Goal: Transaction & Acquisition: Purchase product/service

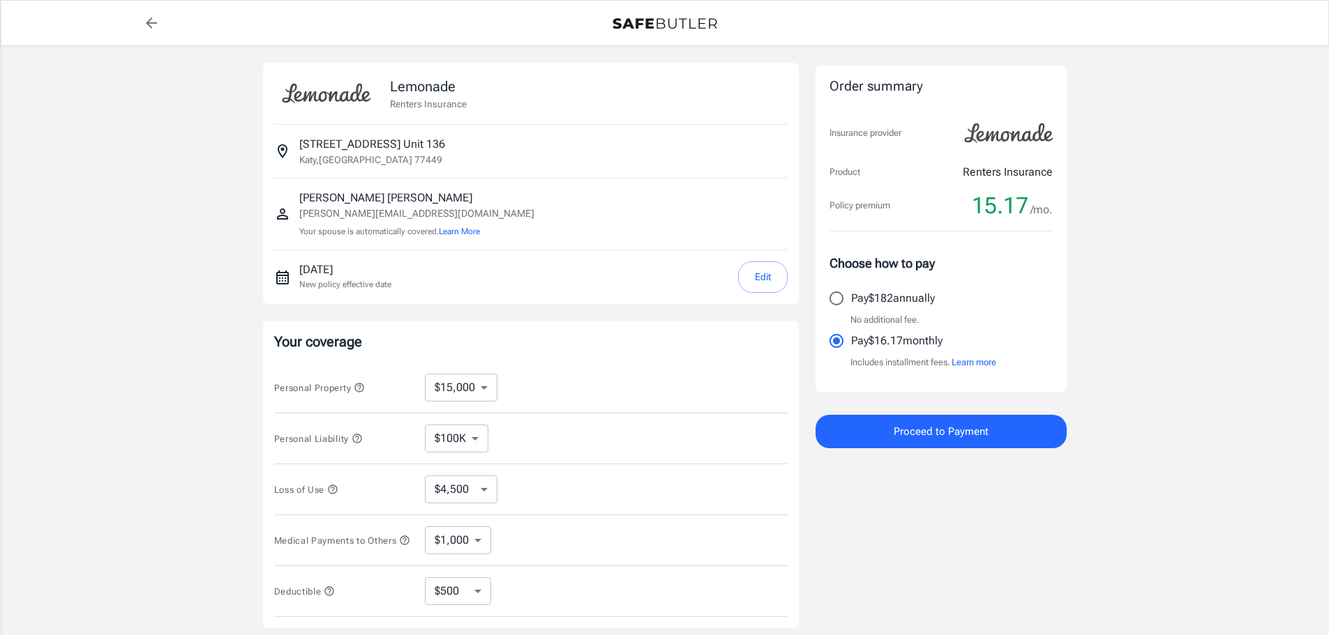
select select "15000"
select select "500"
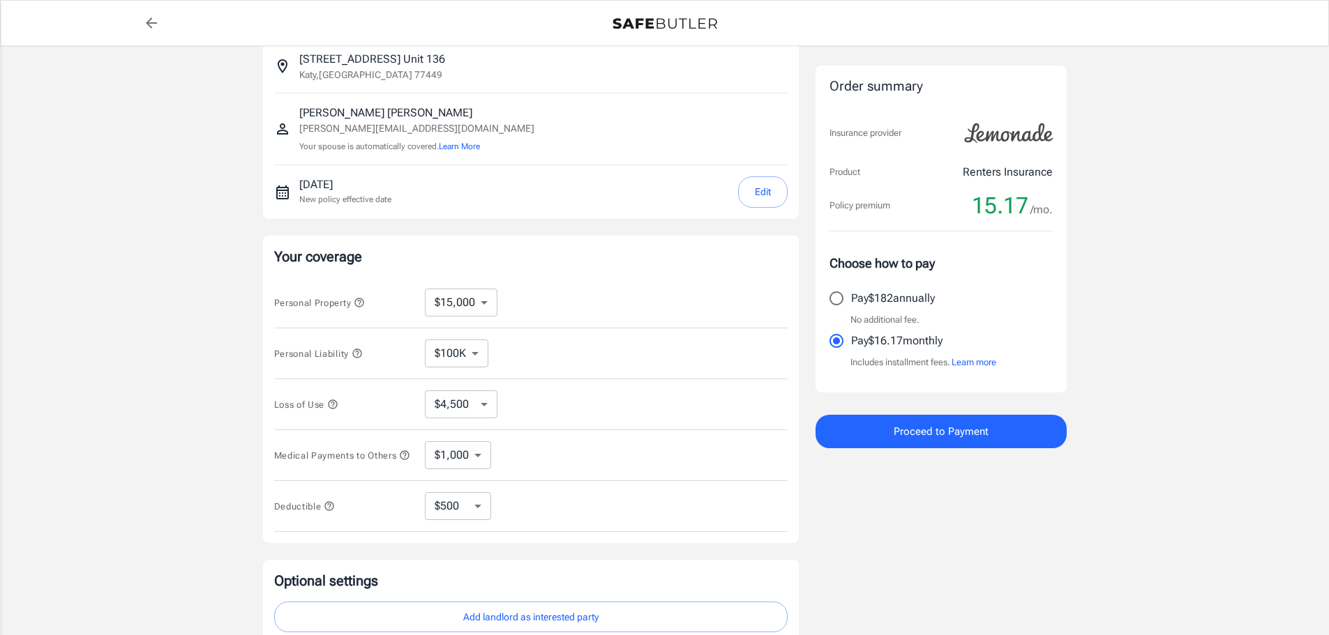
scroll to position [139, 0]
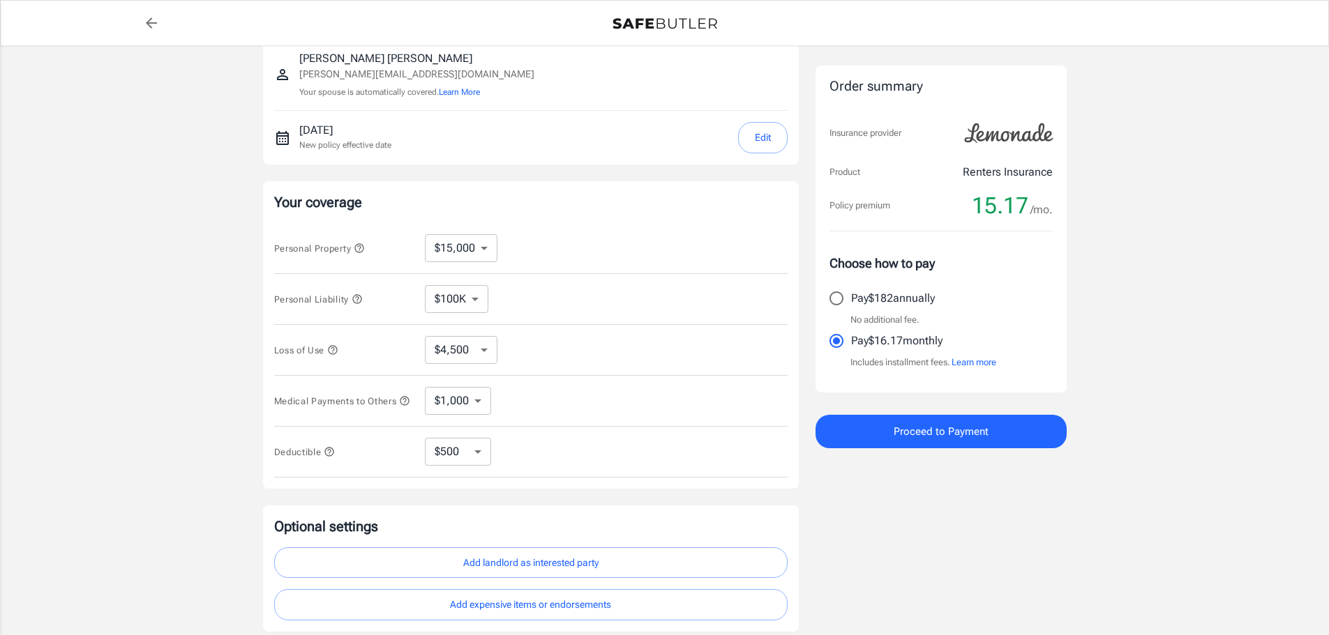
click at [474, 294] on select "$100K $200K $300K $400K $500K" at bounding box center [456, 299] width 63 height 28
select select "200000"
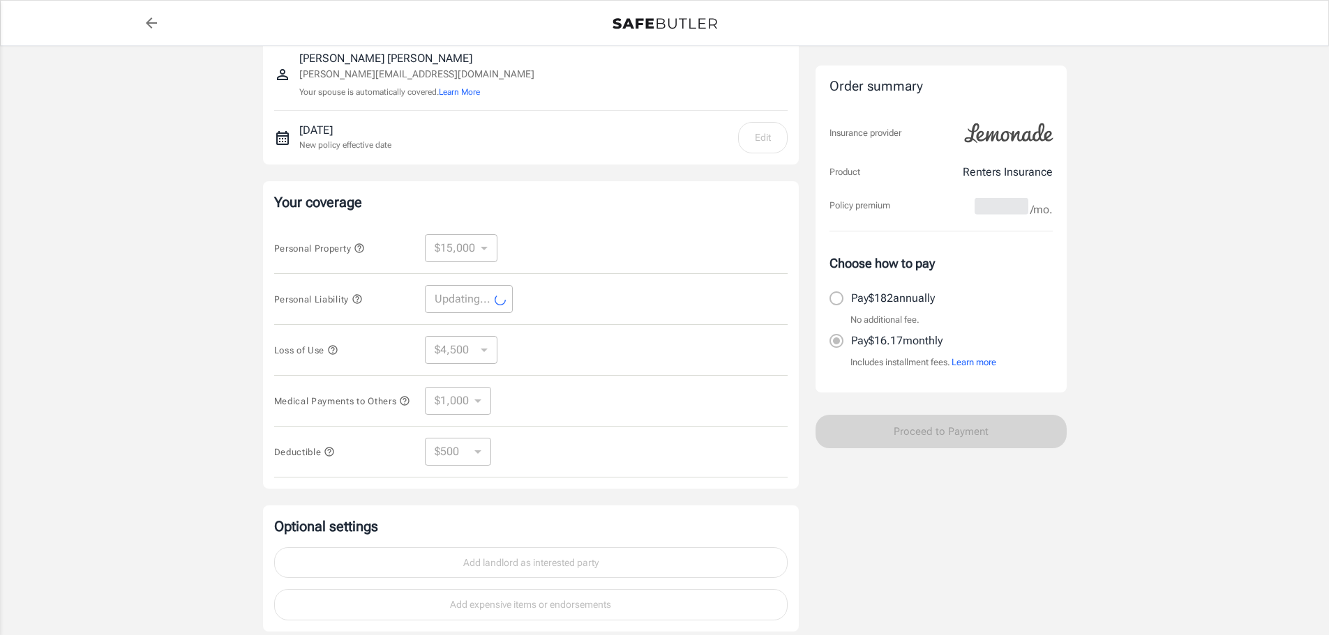
select select "200000"
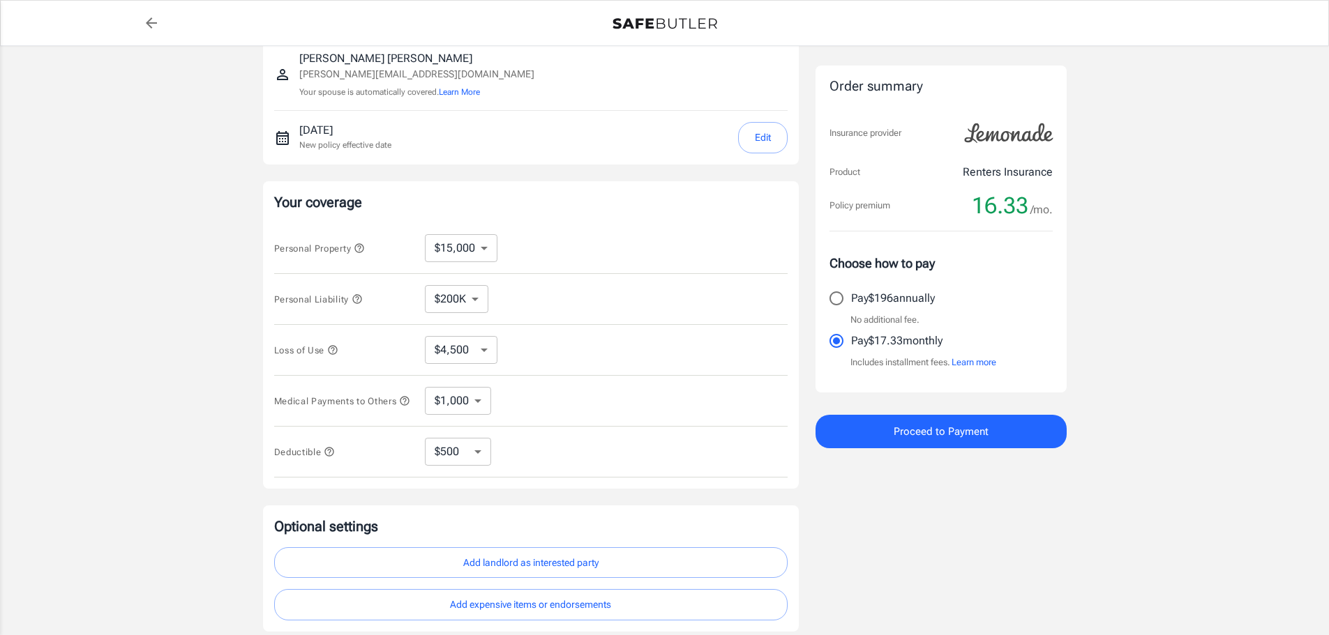
click at [464, 245] on select "$10,000 $15,000 $20,000 $25,000 $30,000 $40,000 $50,000 $100K $150K $200K $250K" at bounding box center [461, 248] width 73 height 28
select select "30000"
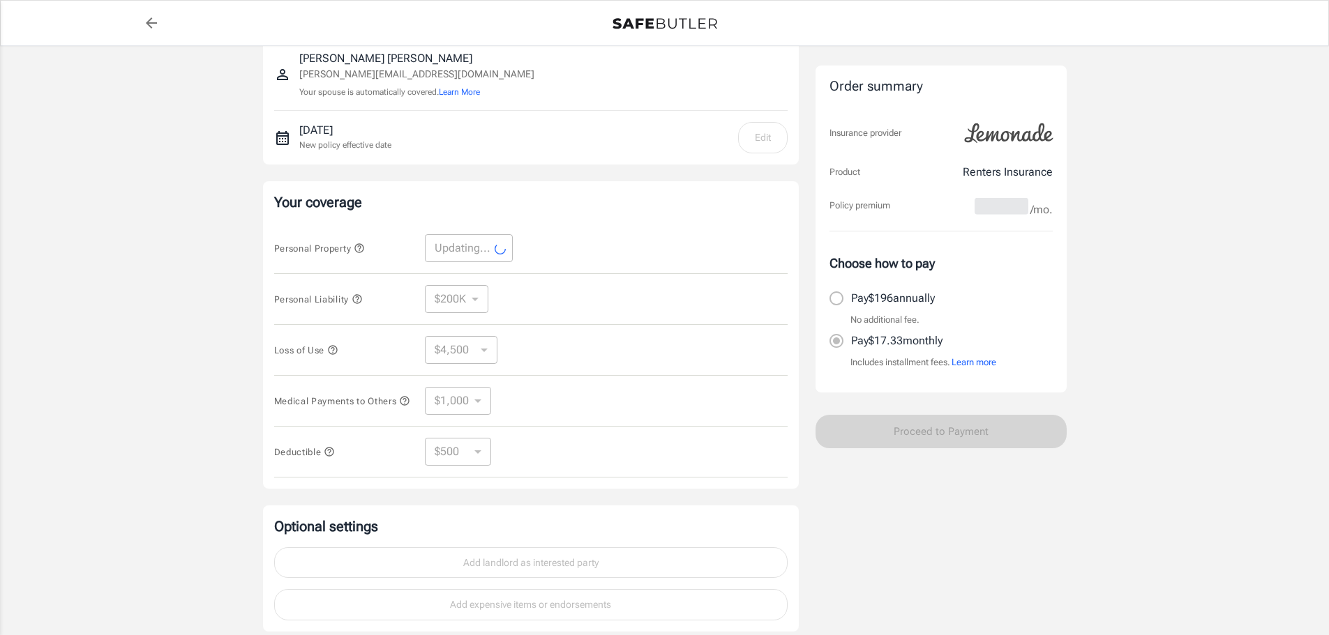
select select "30000"
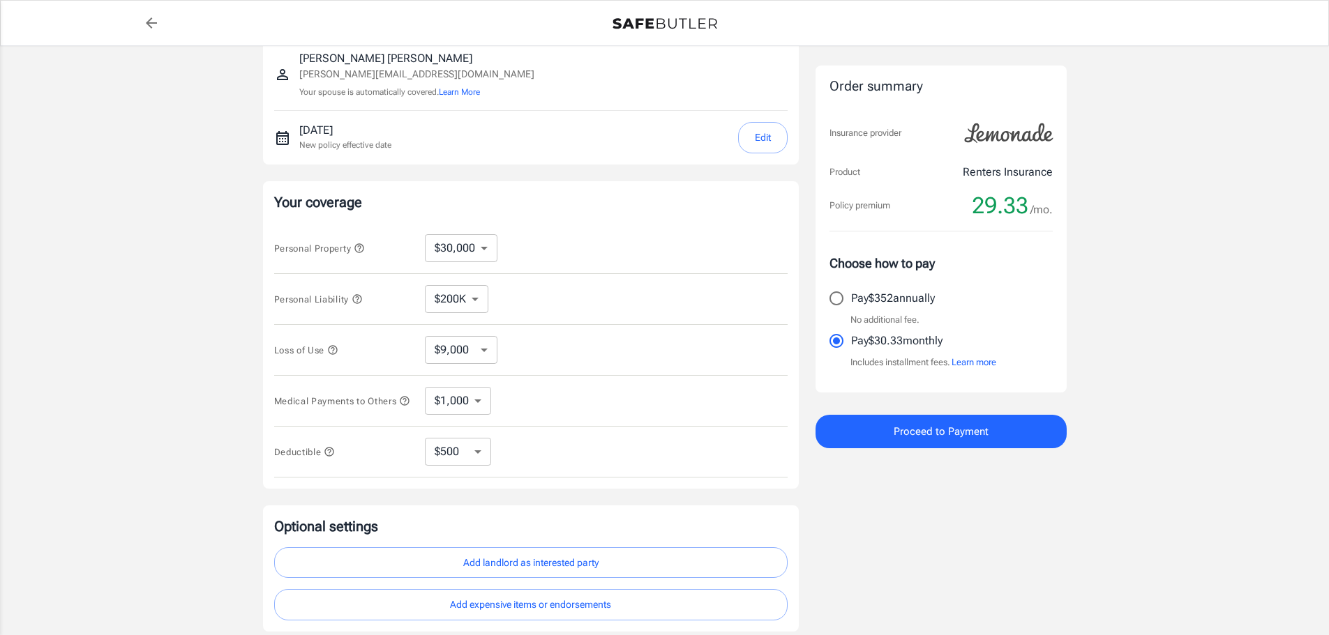
click at [333, 347] on icon "button" at bounding box center [332, 349] width 9 height 9
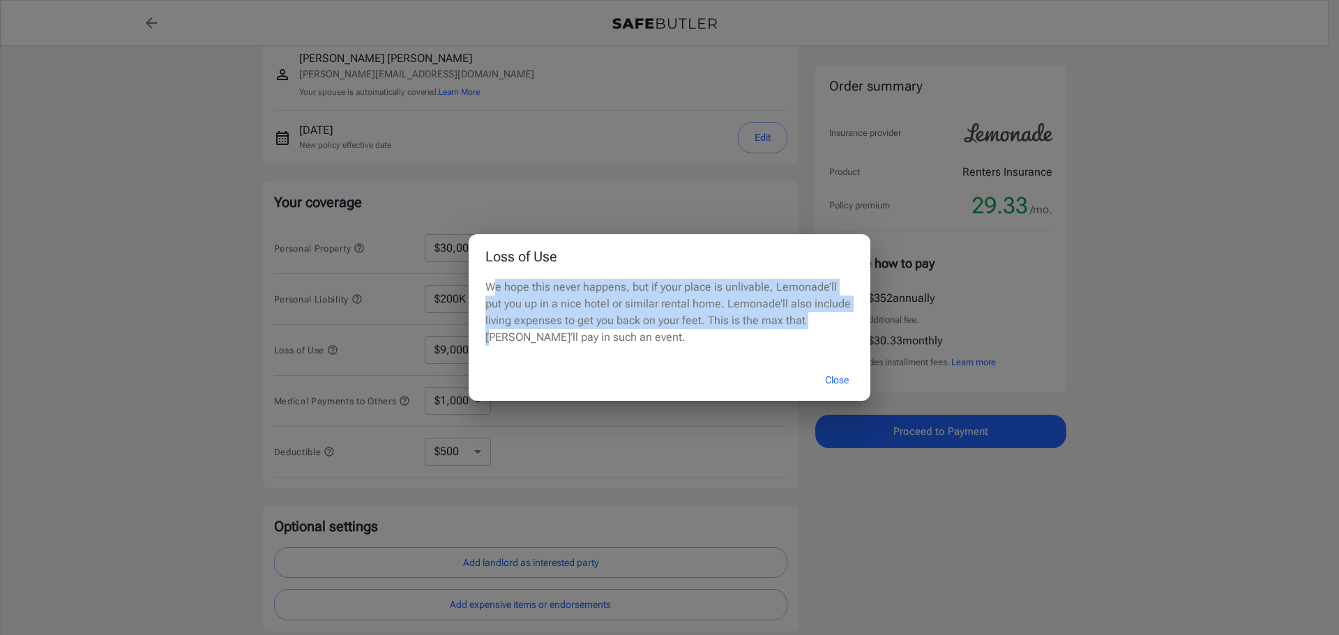
drag, startPoint x: 491, startPoint y: 284, endPoint x: 784, endPoint y: 317, distance: 294.8
click at [774, 314] on p "We hope this never happens, but if your place is unlivable, Lemonade’ll put you…" at bounding box center [669, 312] width 368 height 67
click at [841, 381] on button "Close" at bounding box center [837, 380] width 56 height 30
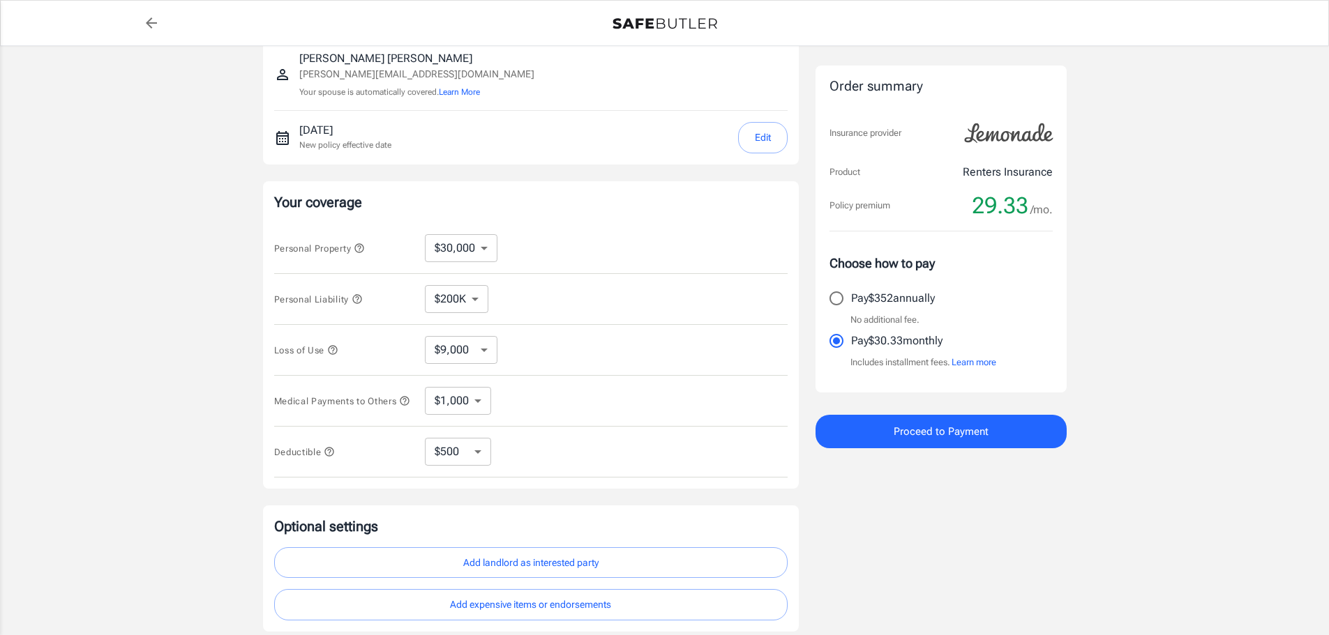
click at [484, 350] on select "$9,000 $15,000 $24,000 $36,000 $51,000 $72,000 $102K $144K $198K" at bounding box center [461, 350] width 73 height 28
select select "24000"
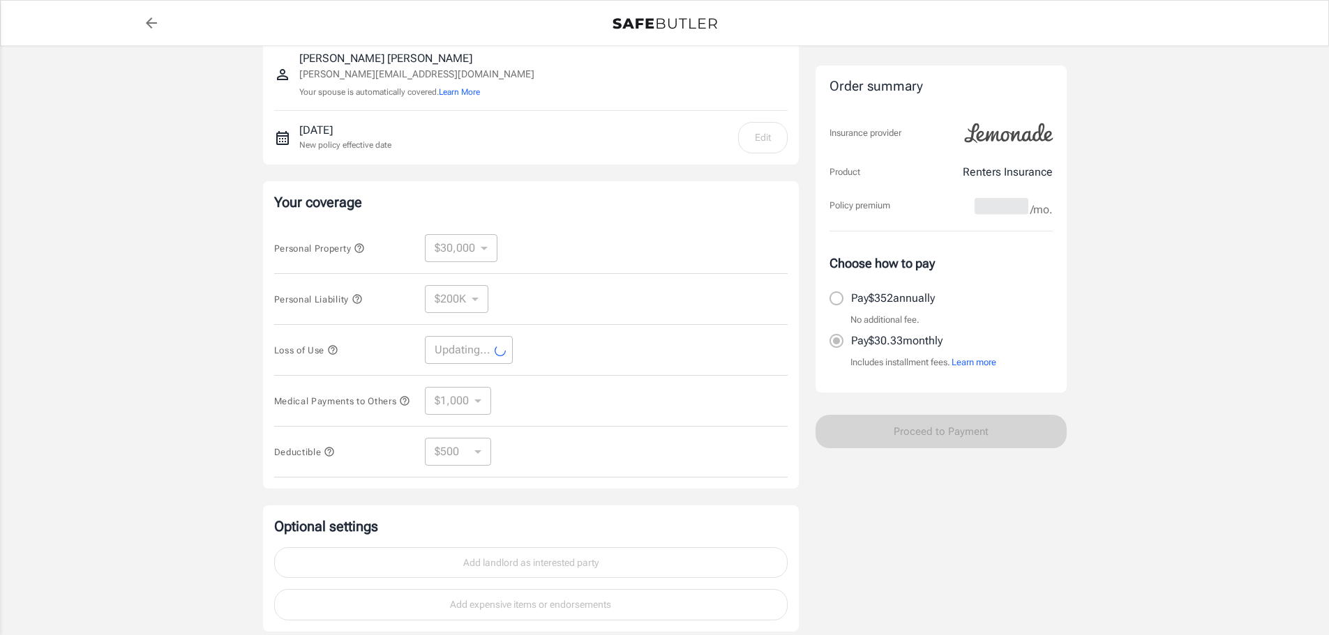
select select "24000"
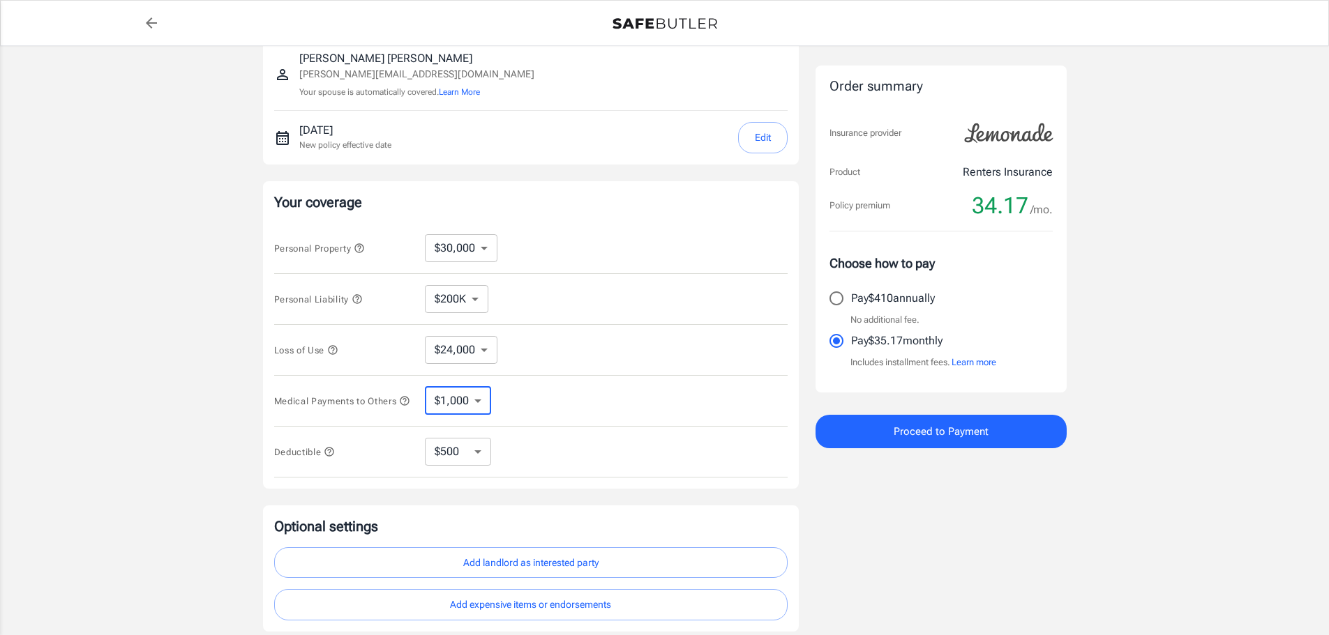
click at [452, 411] on select "$1,000 $2,000 $3,000 $4,000 $5,000" at bounding box center [458, 401] width 66 height 28
select select "2000"
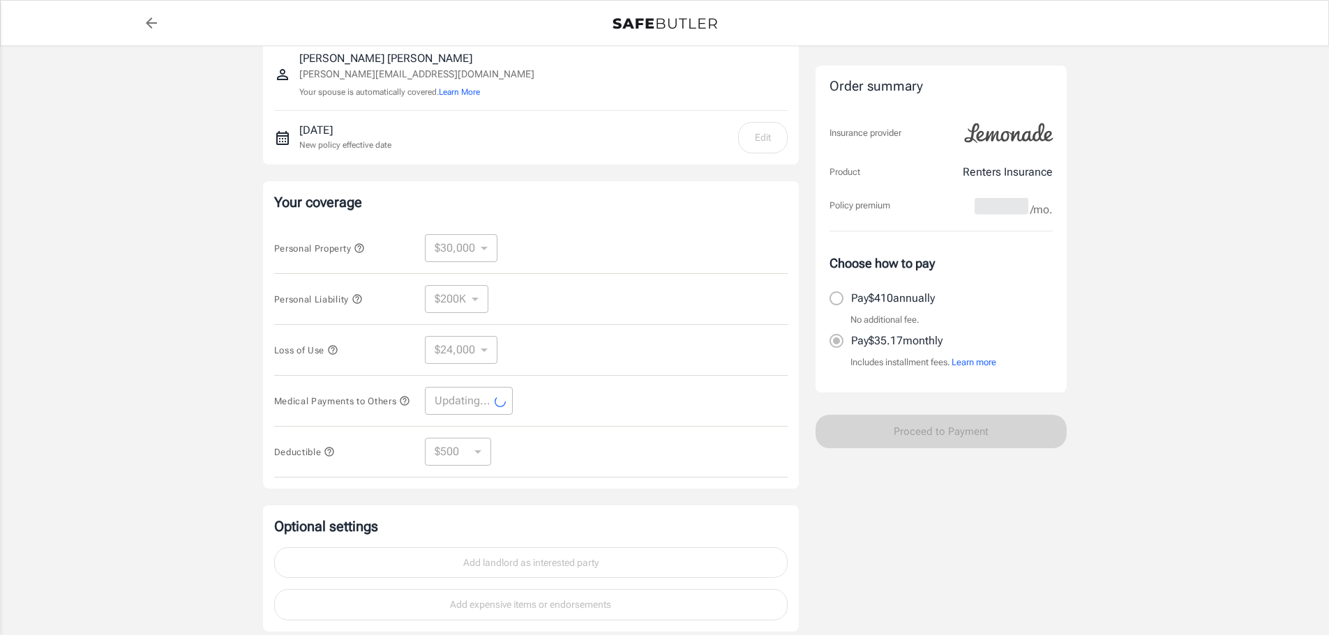
select select "2000"
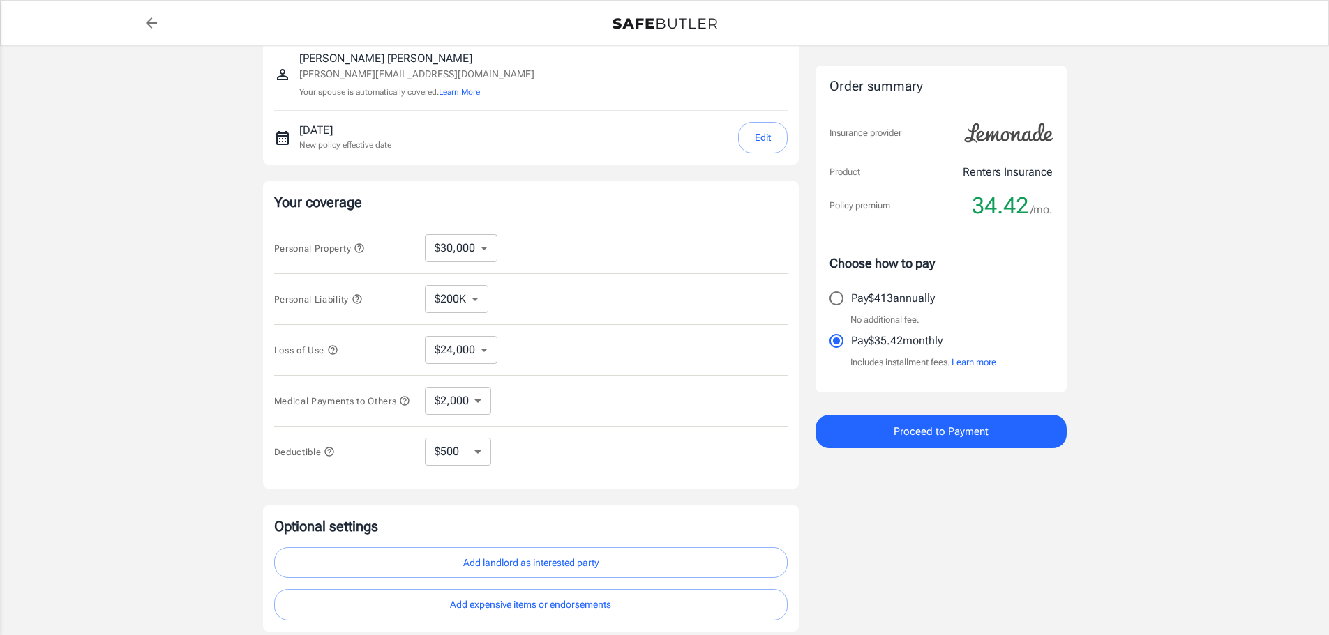
click at [773, 136] on button "Edit" at bounding box center [763, 137] width 50 height 31
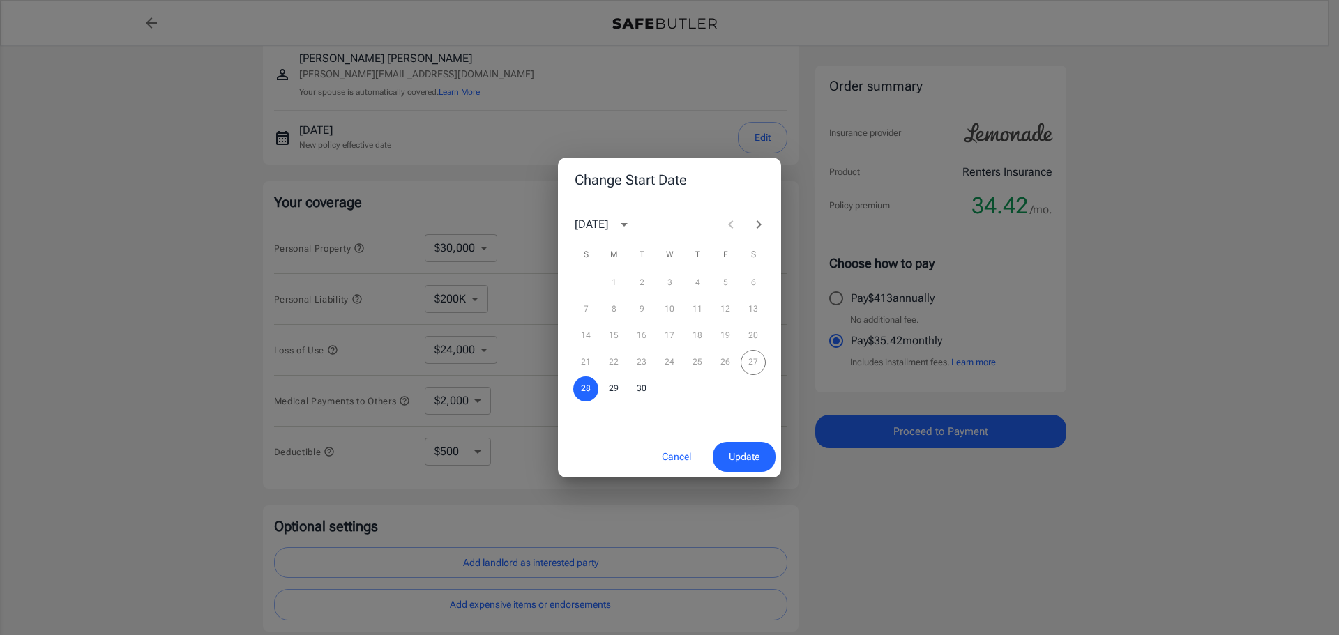
click at [755, 223] on icon "Next month" at bounding box center [758, 224] width 17 height 17
click at [672, 280] on button "1" at bounding box center [669, 283] width 25 height 25
click at [743, 453] on span "Update" at bounding box center [744, 456] width 31 height 17
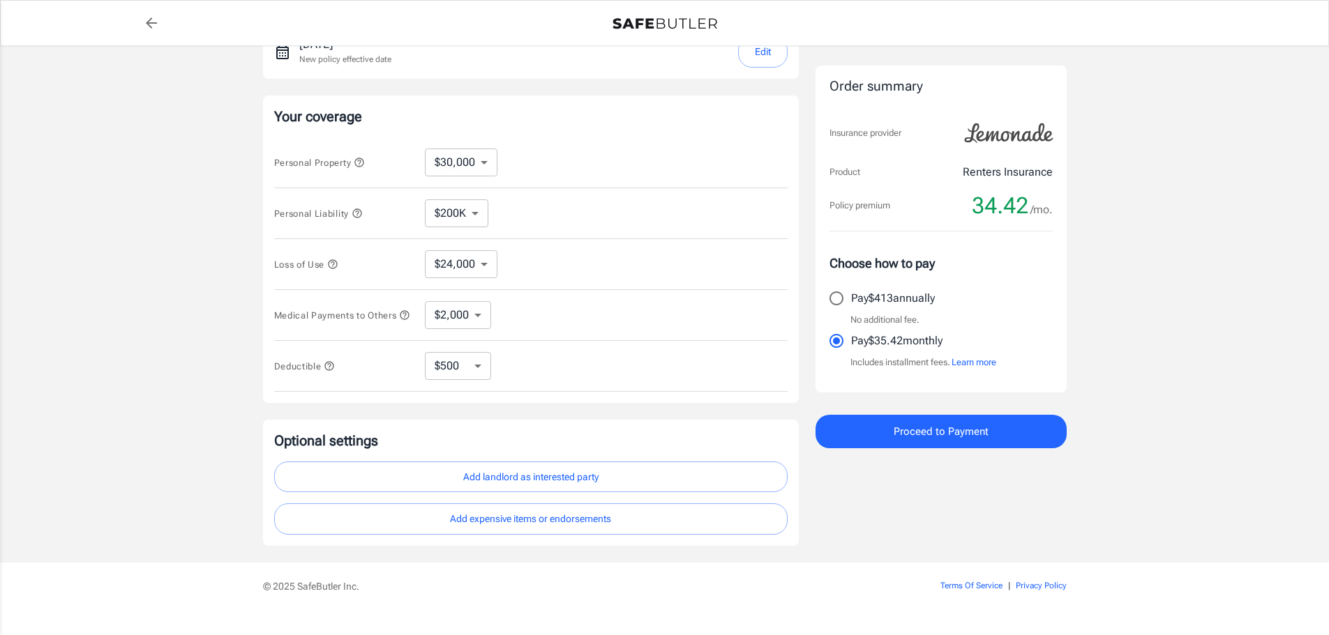
scroll to position [256, 0]
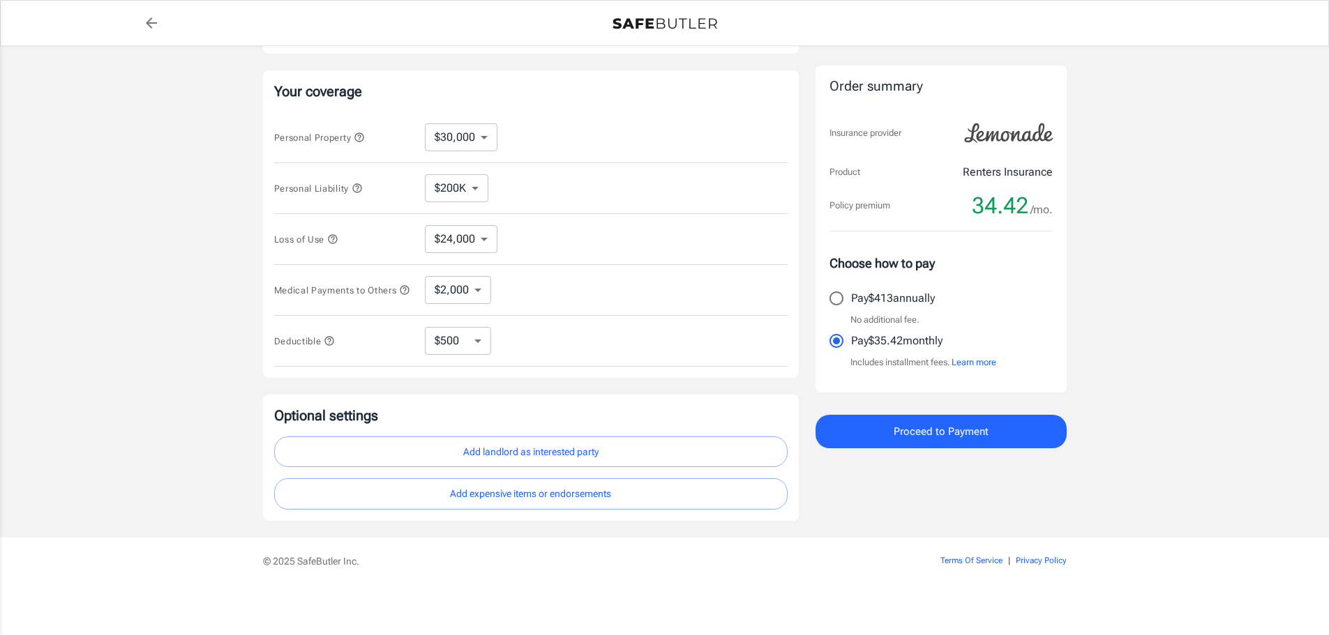
click at [435, 462] on button "Add landlord as interested party" at bounding box center [530, 452] width 513 height 31
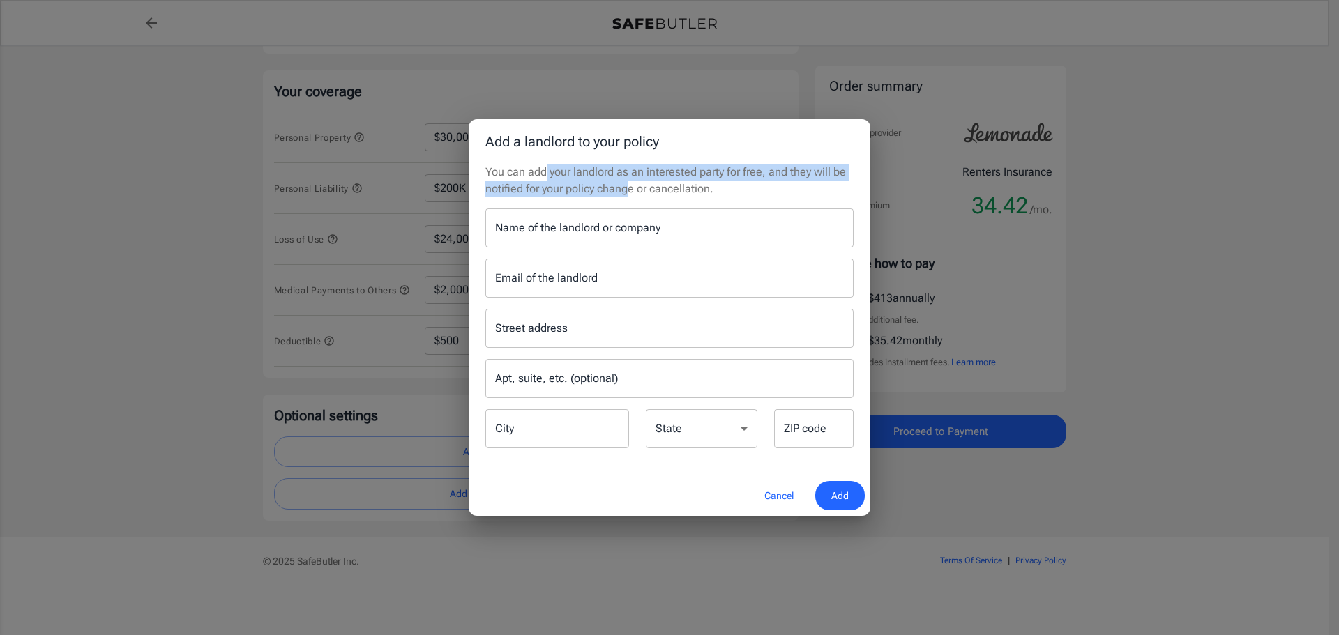
drag, startPoint x: 543, startPoint y: 171, endPoint x: 629, endPoint y: 188, distance: 88.1
click at [629, 188] on p "You can add your landlord as an interested party for free, and they will be not…" at bounding box center [669, 180] width 368 height 33
click at [785, 501] on button "Cancel" at bounding box center [778, 496] width 61 height 30
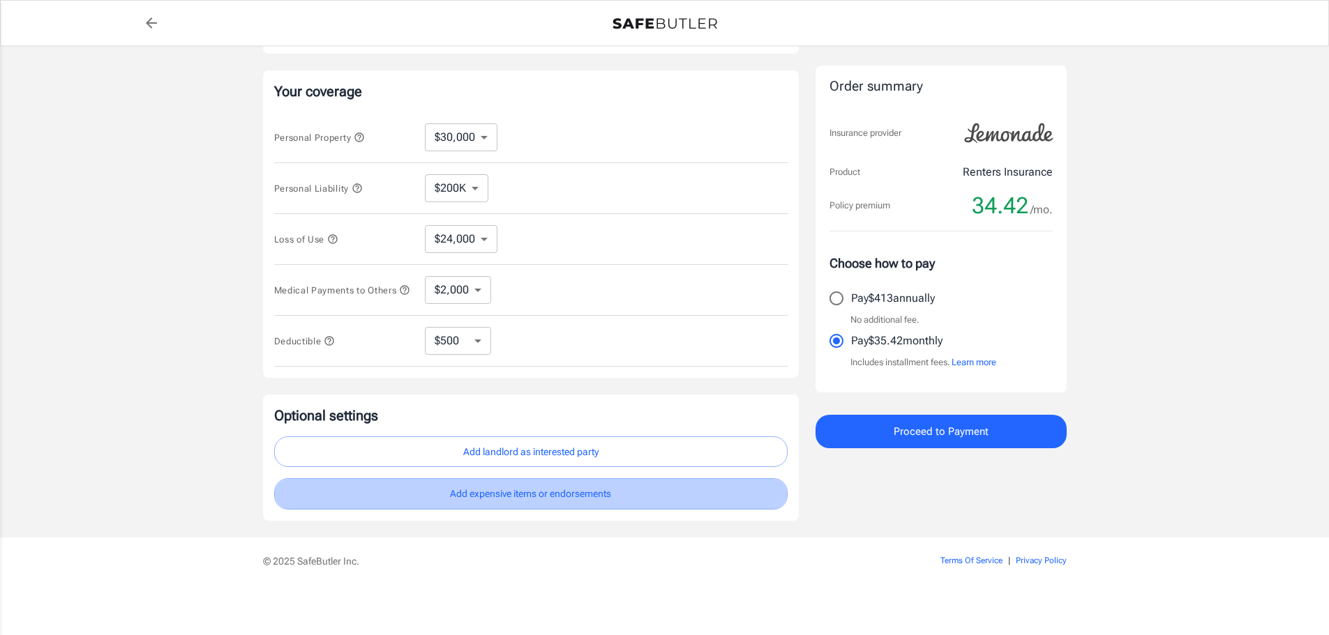
click at [582, 500] on button "Add expensive items or endorsements" at bounding box center [530, 493] width 513 height 31
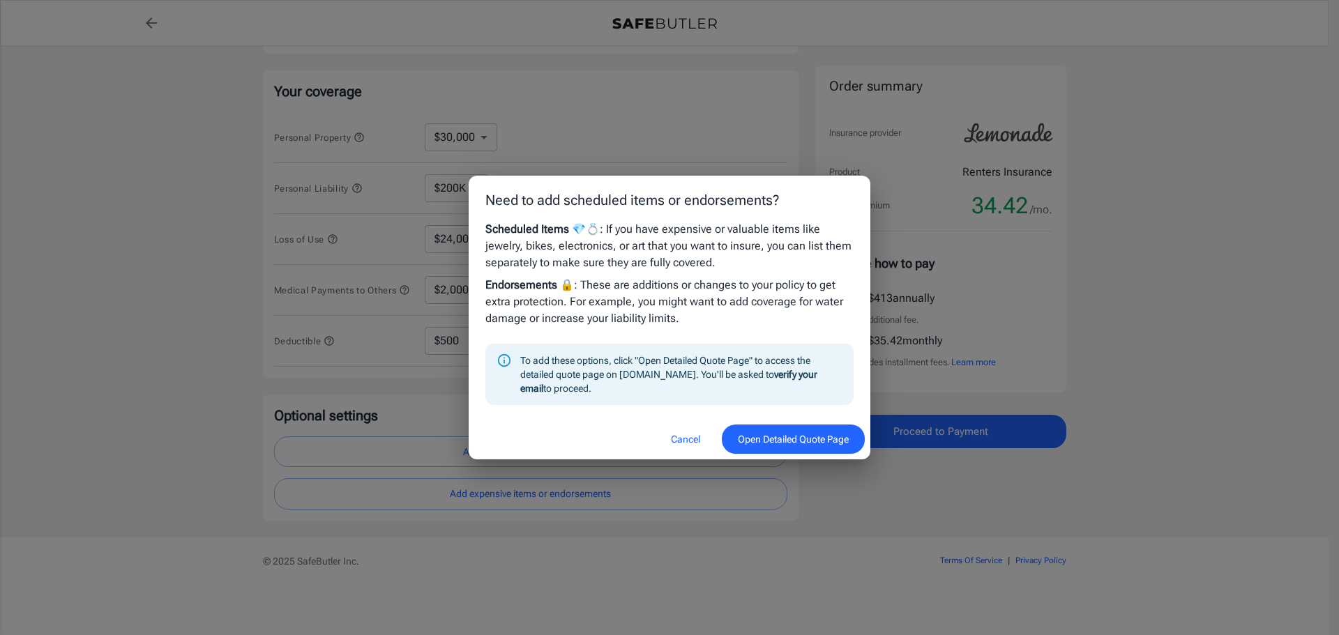
click at [689, 441] on button "Cancel" at bounding box center [685, 440] width 61 height 30
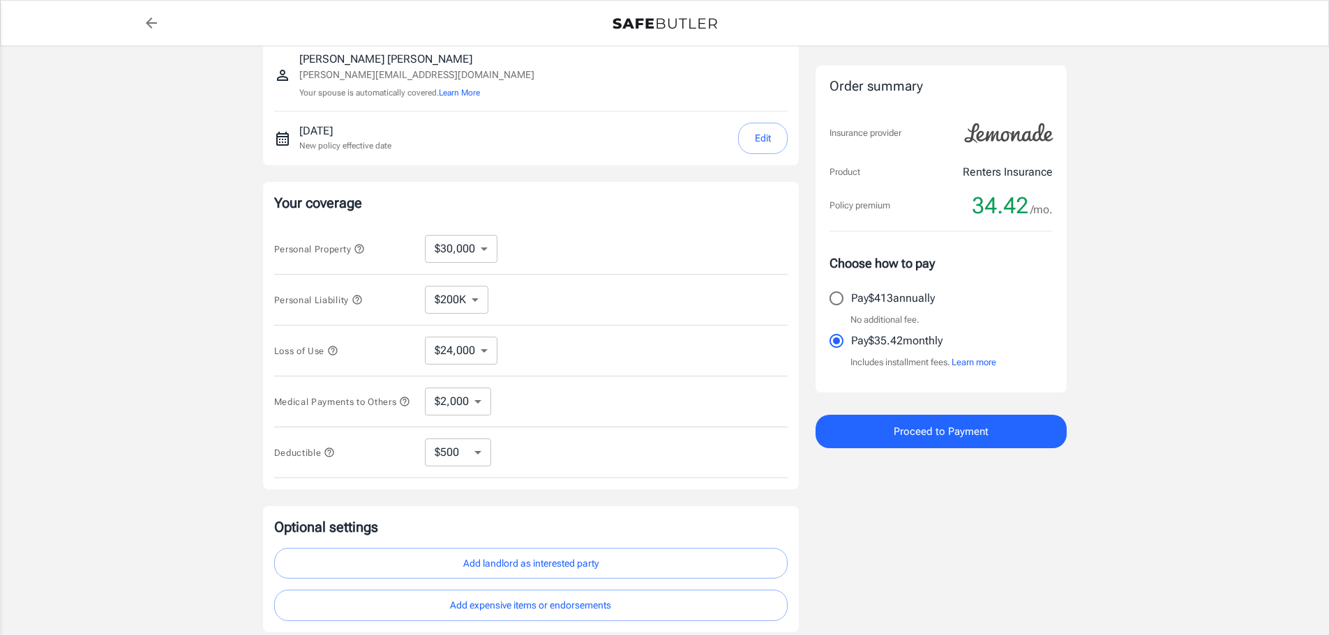
scroll to position [139, 0]
click at [478, 349] on select "$9,000 $15,000 $24,000 $36,000 $51,000 $72,000 $102K $144K $198K" at bounding box center [461, 350] width 73 height 28
click at [601, 349] on div "Loss of Use $9,000 $15,000 $24,000 $36,000 $51,000 $72,000 $102K $144K $198K ​" at bounding box center [530, 350] width 513 height 51
click at [446, 352] on select "$9,000 $15,000 $24,000 $36,000 $51,000 $72,000 $102K $144K $198K" at bounding box center [461, 350] width 73 height 28
click at [588, 348] on div "Loss of Use $9,000 $15,000 $24,000 $36,000 $51,000 $72,000 $102K $144K $198K ​" at bounding box center [530, 350] width 513 height 51
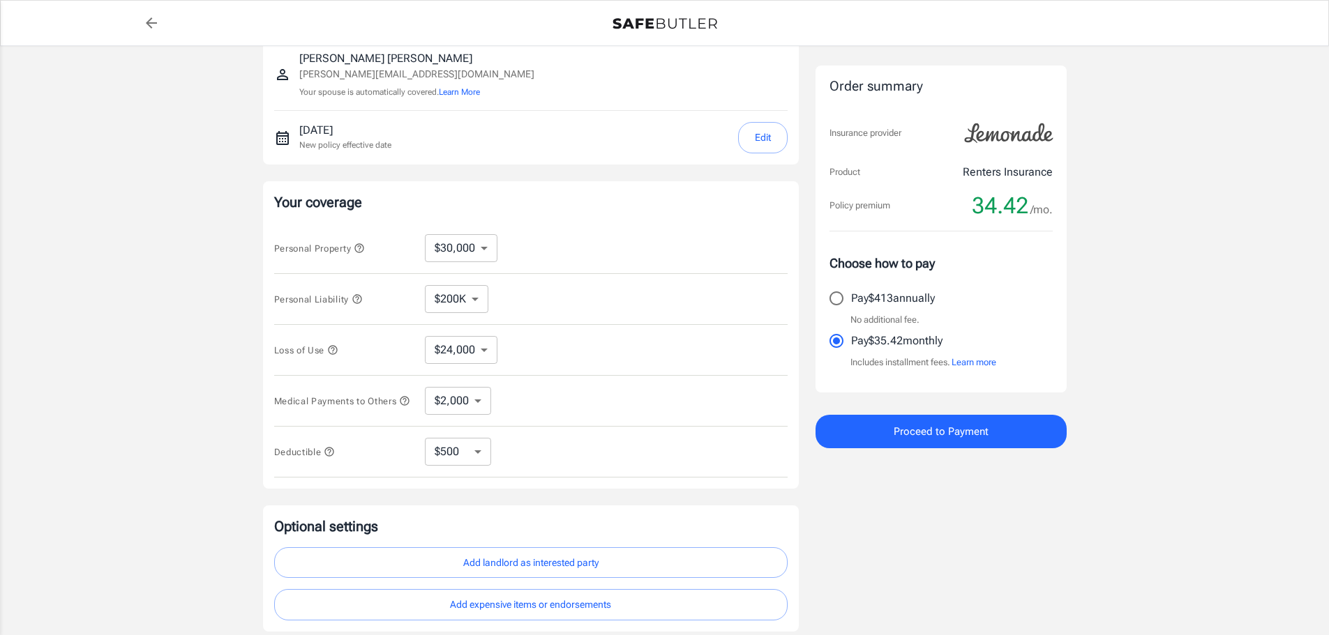
click at [464, 359] on select "$9,000 $15,000 $24,000 $36,000 $51,000 $72,000 $102K $144K $198K" at bounding box center [461, 350] width 73 height 28
select select "15000"
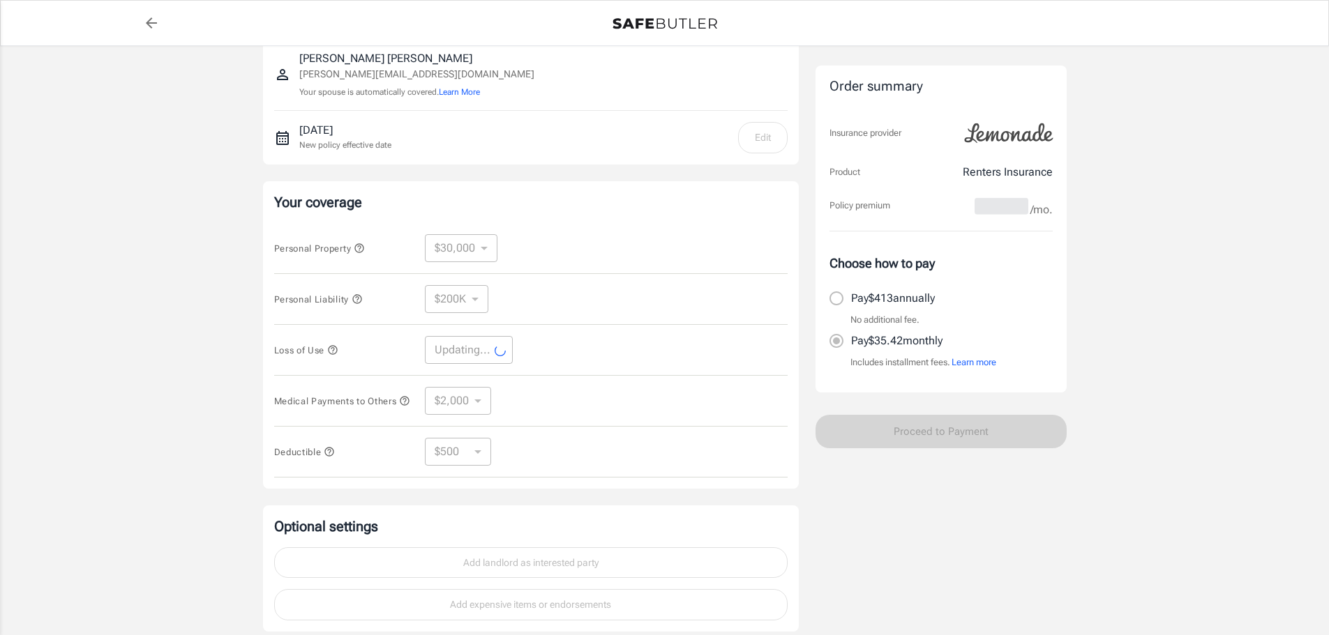
select select "15000"
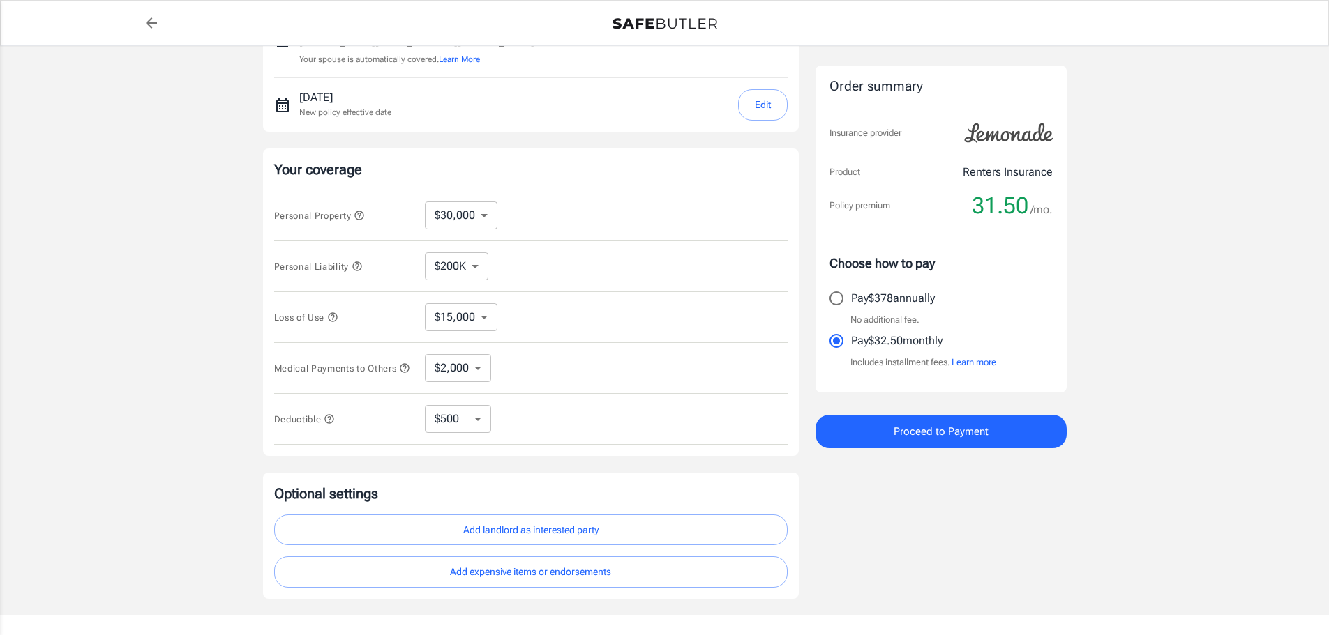
scroll to position [0, 0]
